Goal: Task Accomplishment & Management: Manage account settings

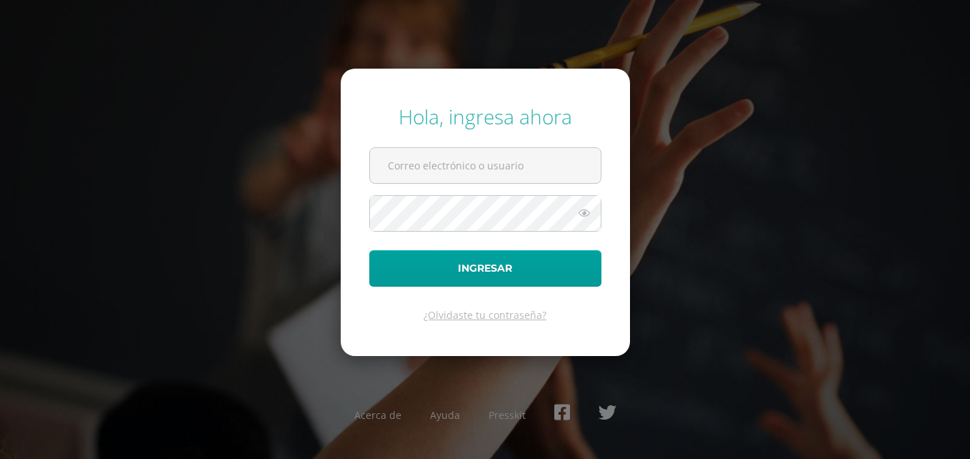
type input "[EMAIL_ADDRESS][DOMAIN_NAME]"
click at [584, 213] on icon at bounding box center [584, 212] width 19 height 17
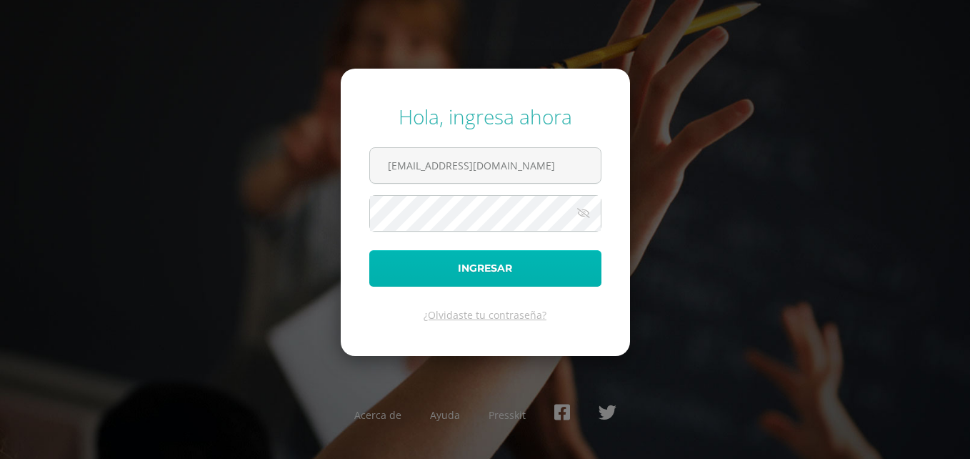
click at [519, 269] on button "Ingresar" at bounding box center [485, 268] width 232 height 36
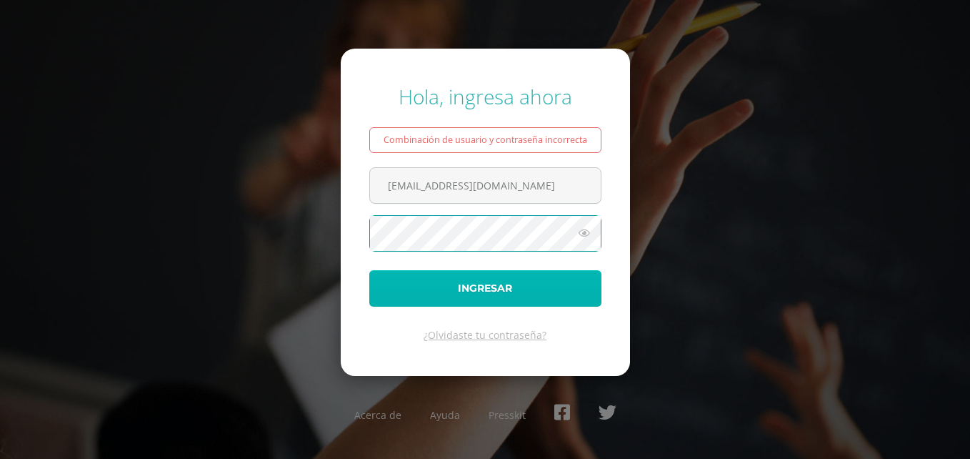
click at [492, 299] on button "Ingresar" at bounding box center [485, 288] width 232 height 36
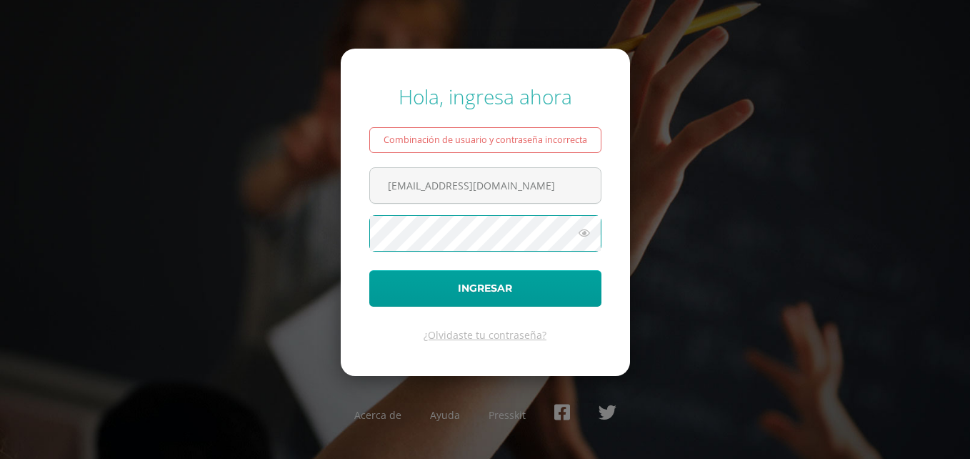
click at [369, 270] on button "Ingresar" at bounding box center [485, 288] width 232 height 36
click at [588, 229] on icon at bounding box center [584, 232] width 19 height 17
click at [369, 270] on button "Ingresar" at bounding box center [485, 288] width 232 height 36
